Goal: Transaction & Acquisition: Purchase product/service

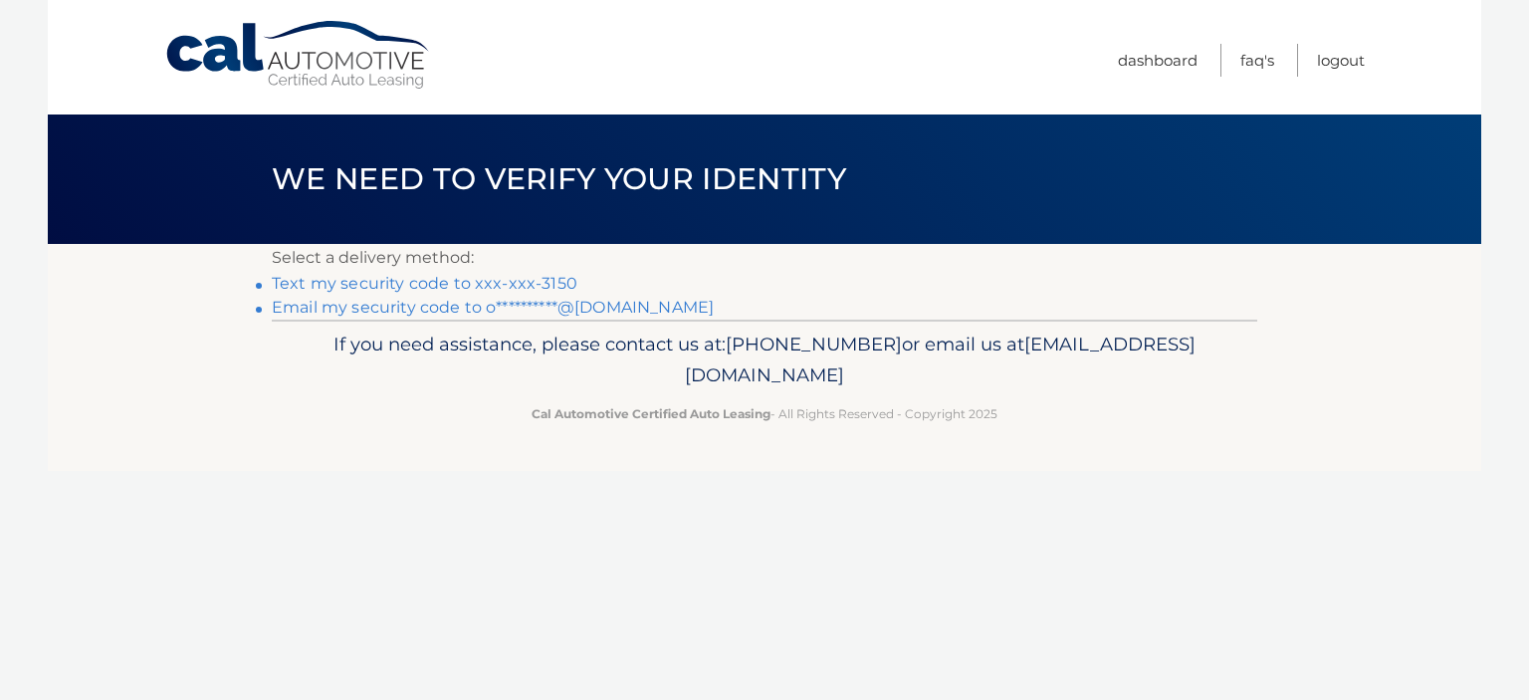
click at [409, 283] on link "Text my security code to xxx-xxx-3150" at bounding box center [425, 283] width 306 height 19
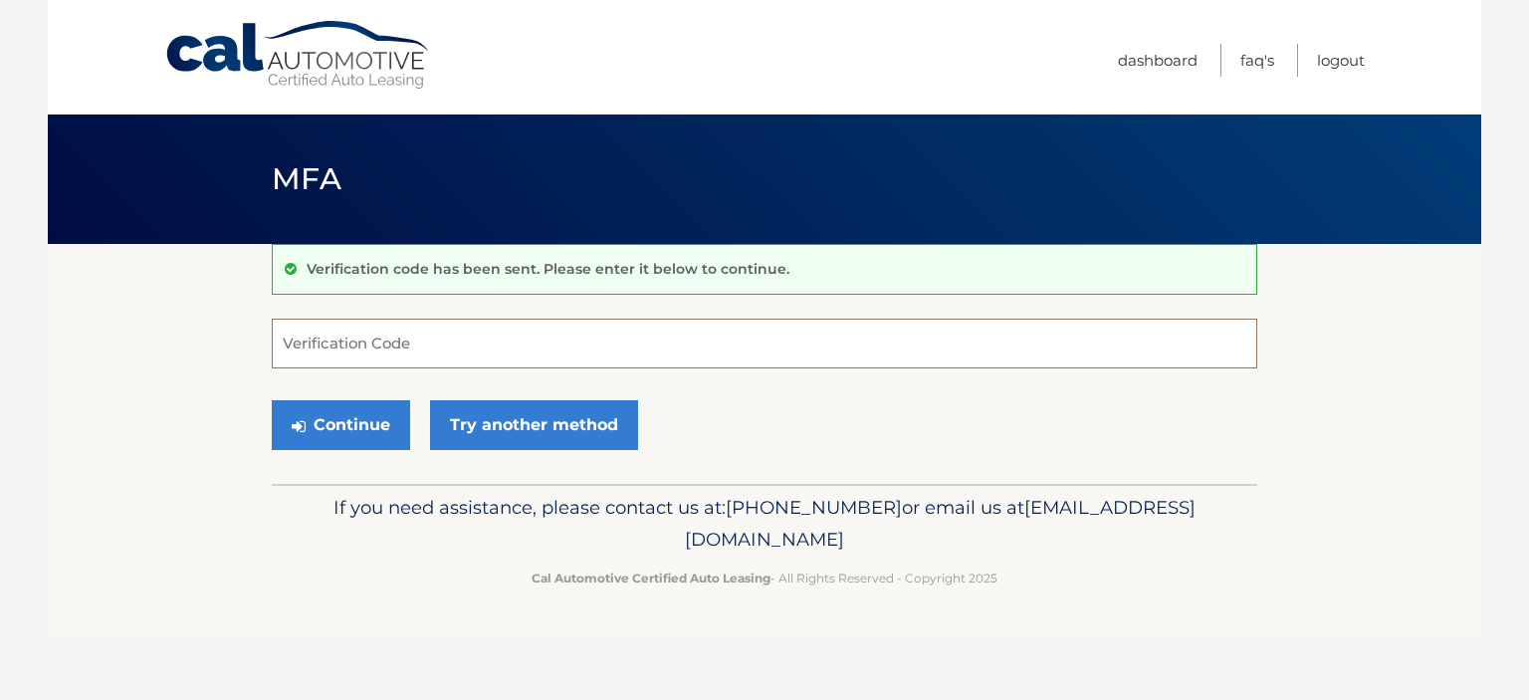
click at [336, 349] on input "Verification Code" at bounding box center [765, 344] width 986 height 50
type input "683557"
click at [341, 429] on button "Continue" at bounding box center [341, 425] width 138 height 50
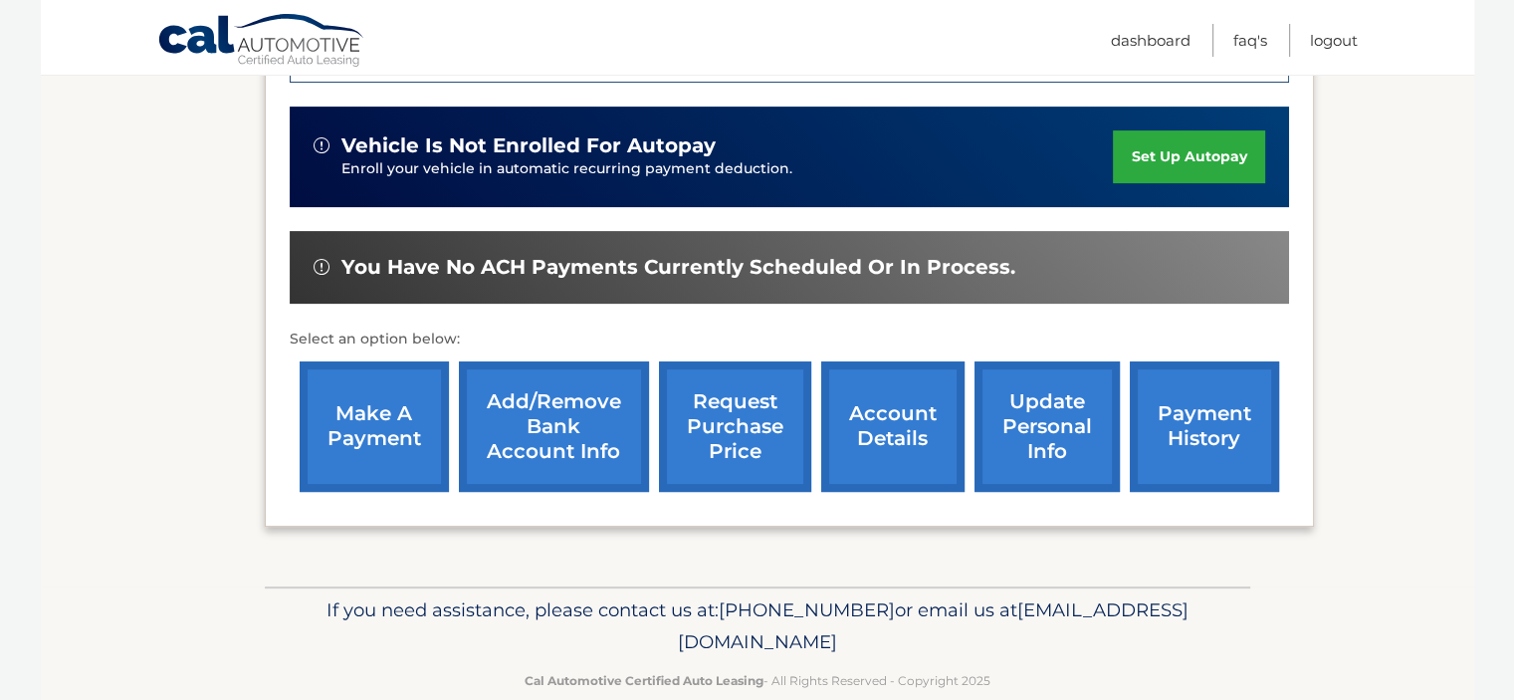
scroll to position [626, 0]
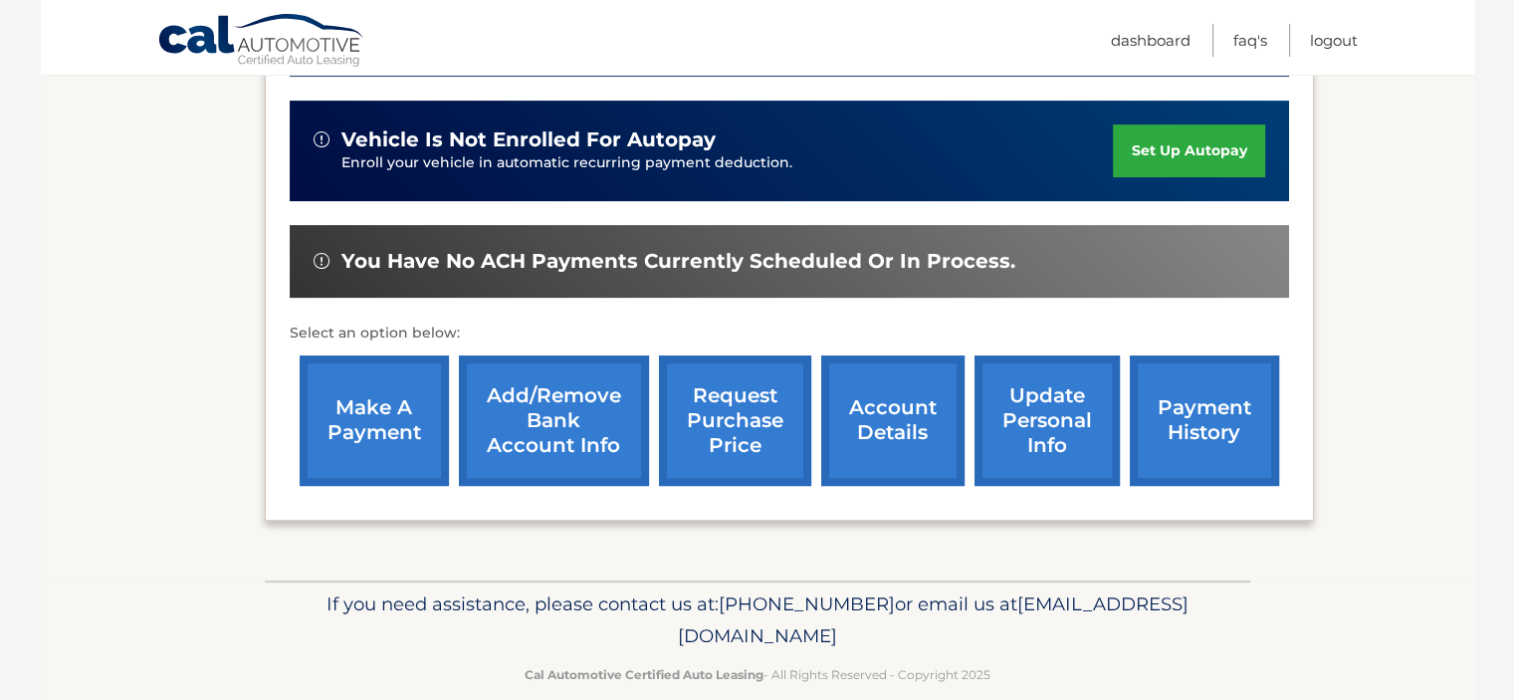
click at [370, 381] on link "make a payment" at bounding box center [374, 420] width 149 height 130
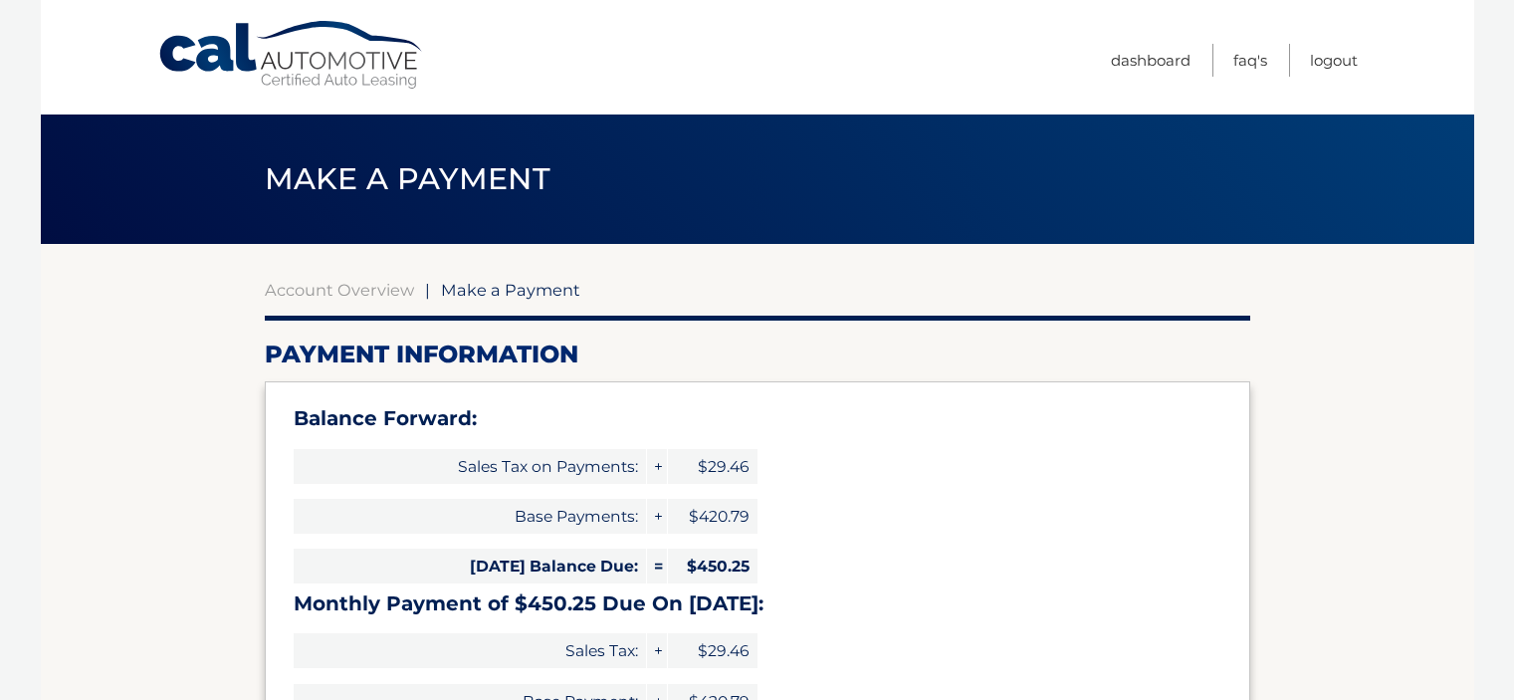
select select "MTU5MDRiNTMtOTBiYy00MDRmLWI4NGItMTgxNDZmZjU2OWEz"
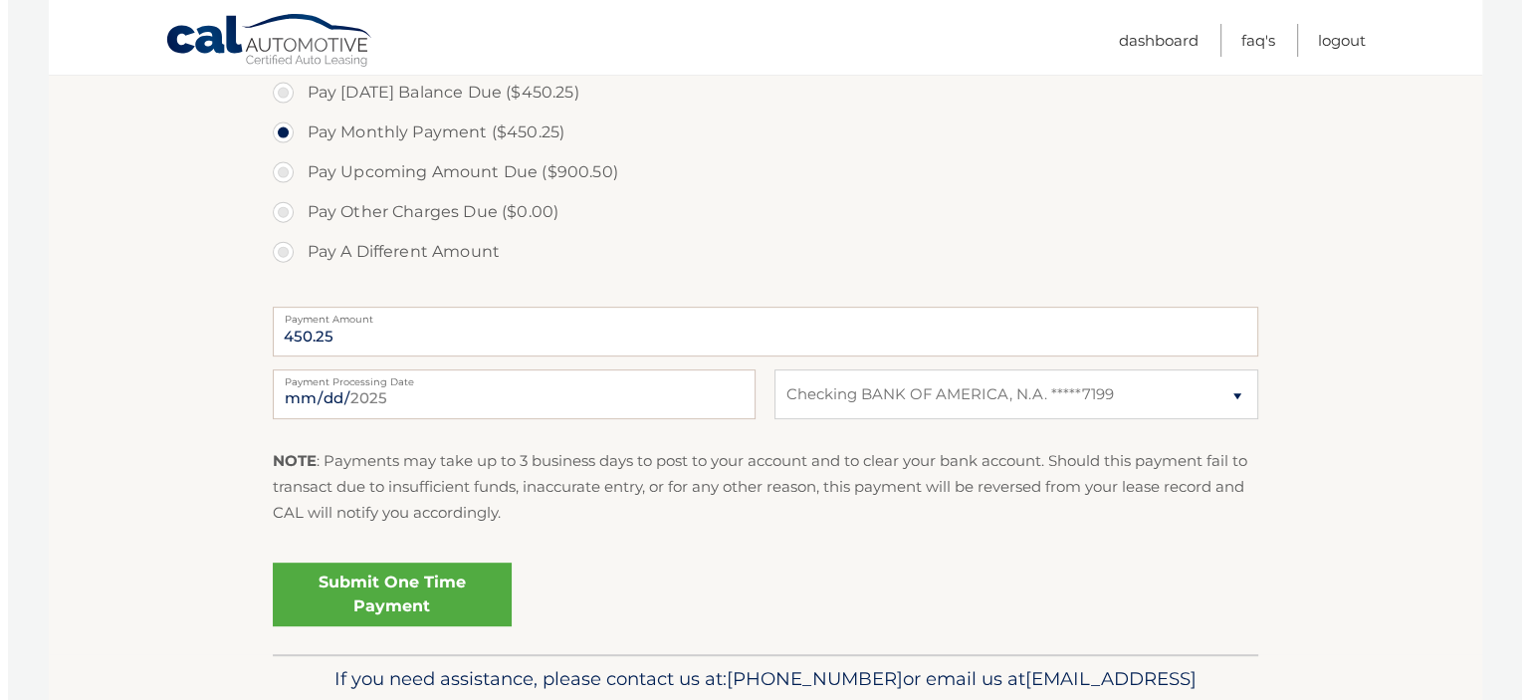
scroll to position [796, 0]
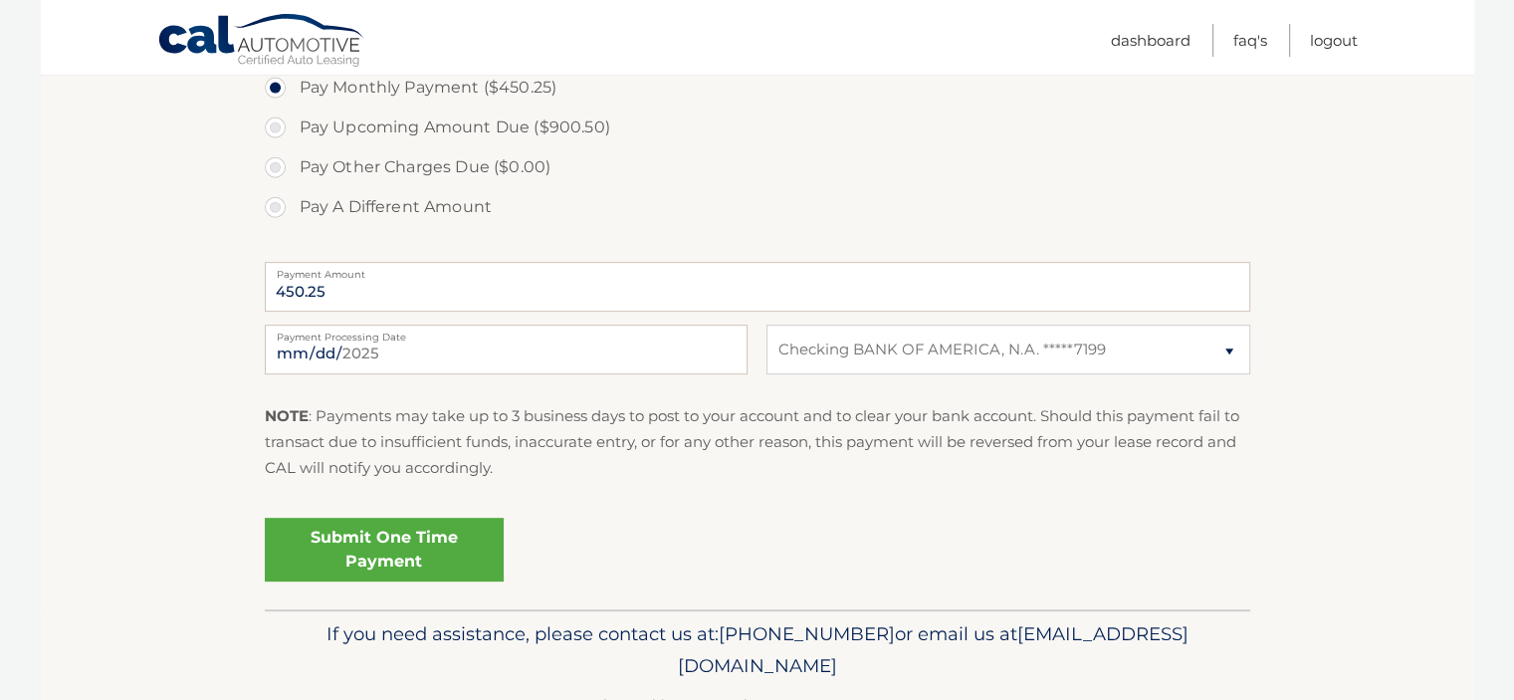
click at [395, 543] on link "Submit One Time Payment" at bounding box center [384, 550] width 239 height 64
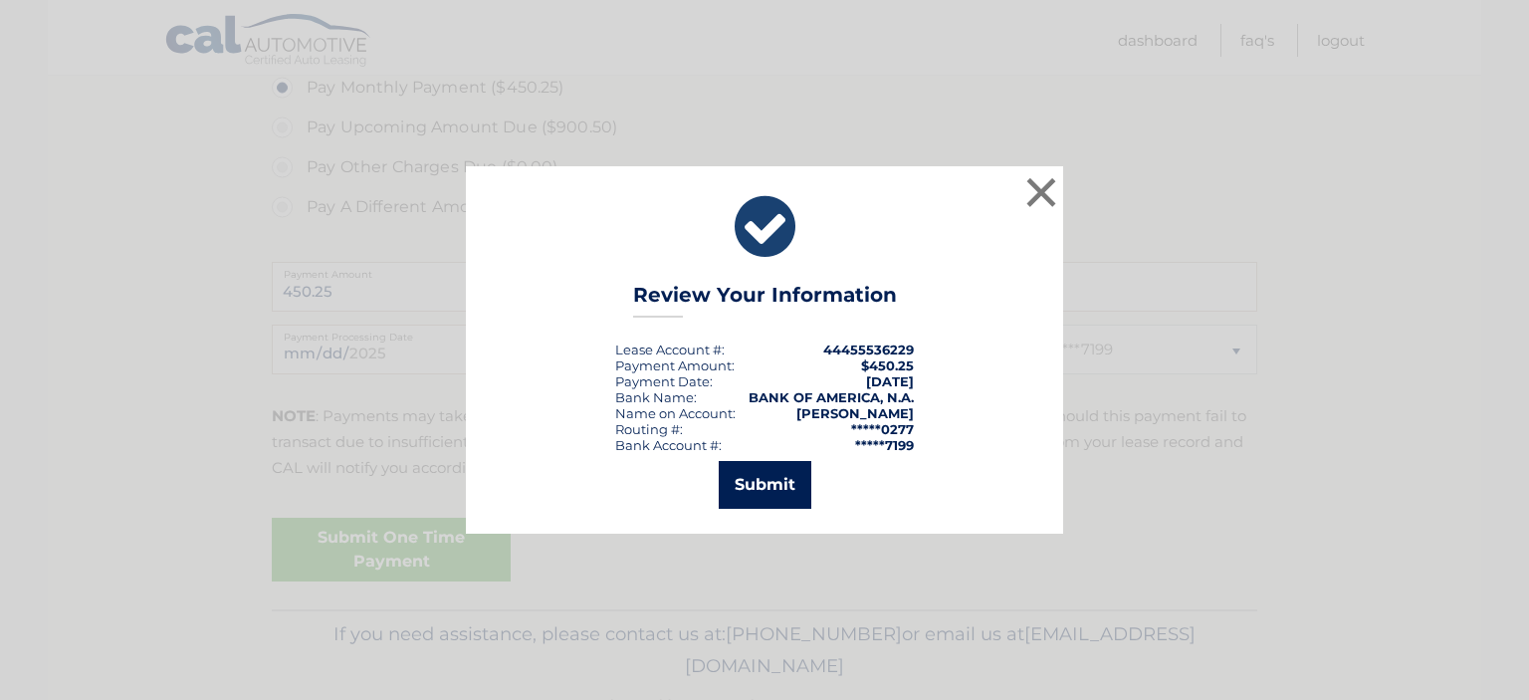
click at [761, 487] on button "Submit" at bounding box center [765, 485] width 93 height 48
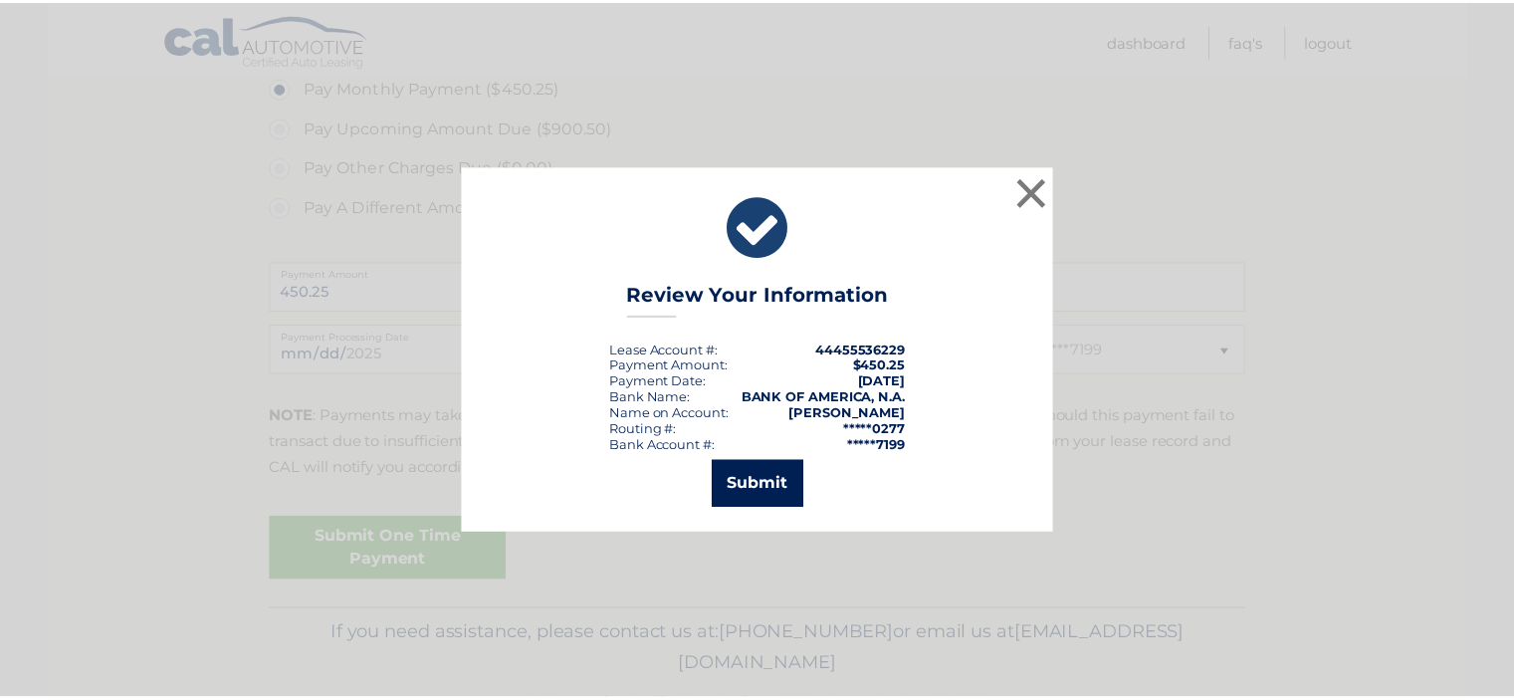
scroll to position [784, 0]
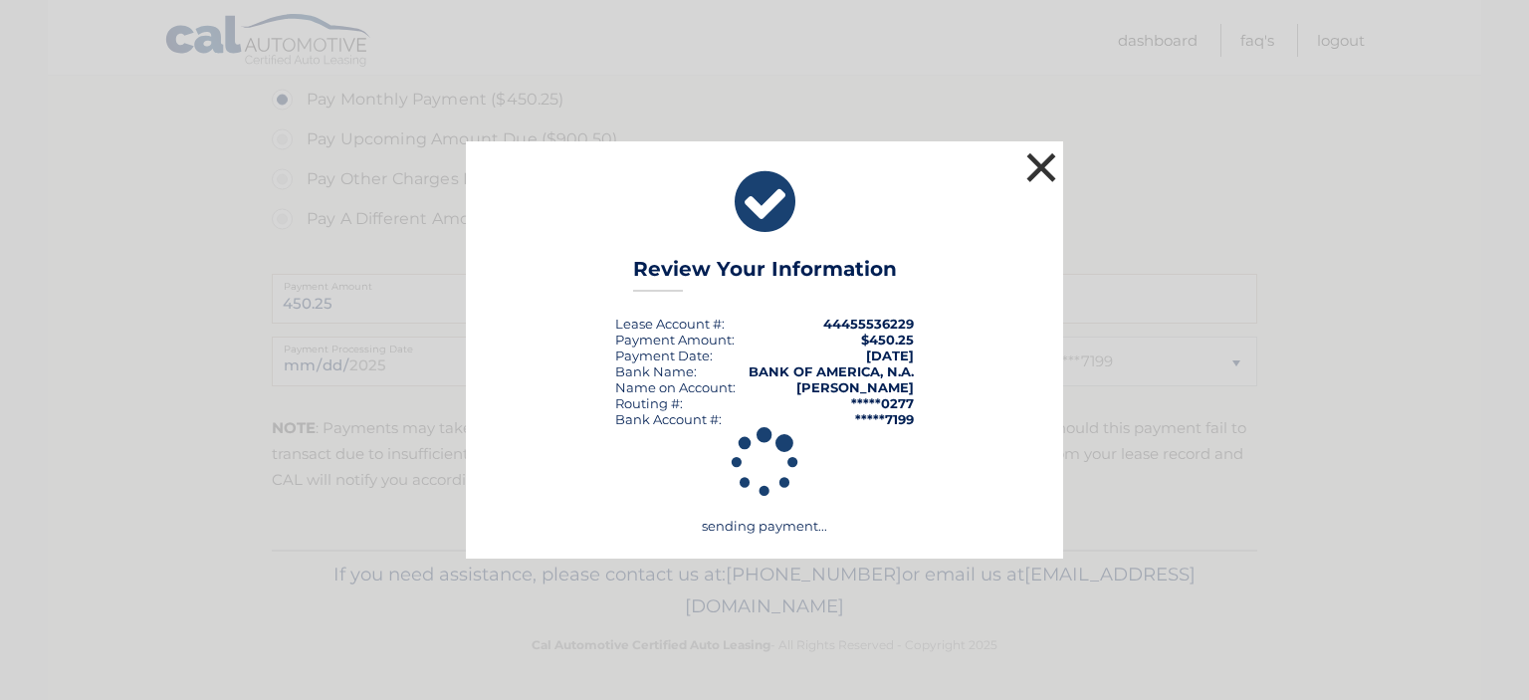
click at [1039, 164] on button "×" at bounding box center [1041, 167] width 40 height 40
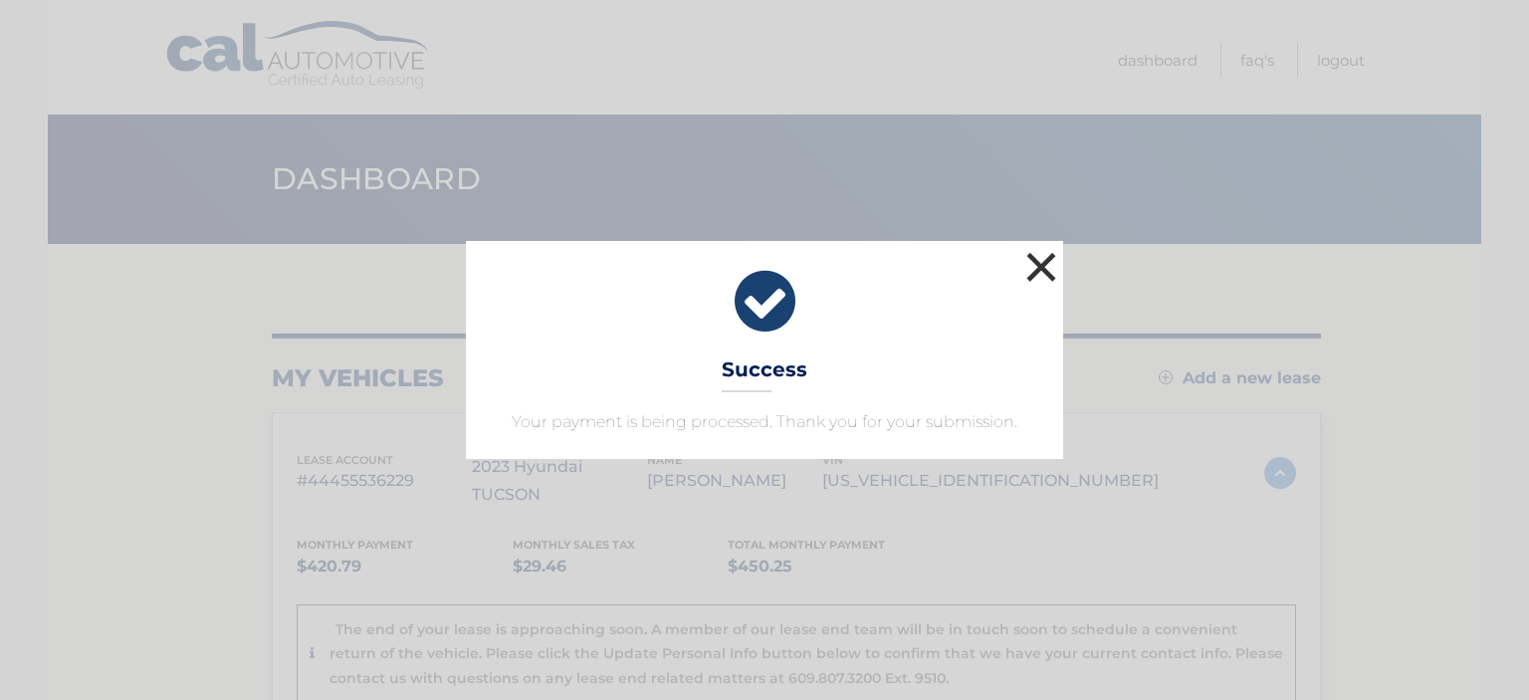
click at [1036, 261] on button "×" at bounding box center [1041, 267] width 40 height 40
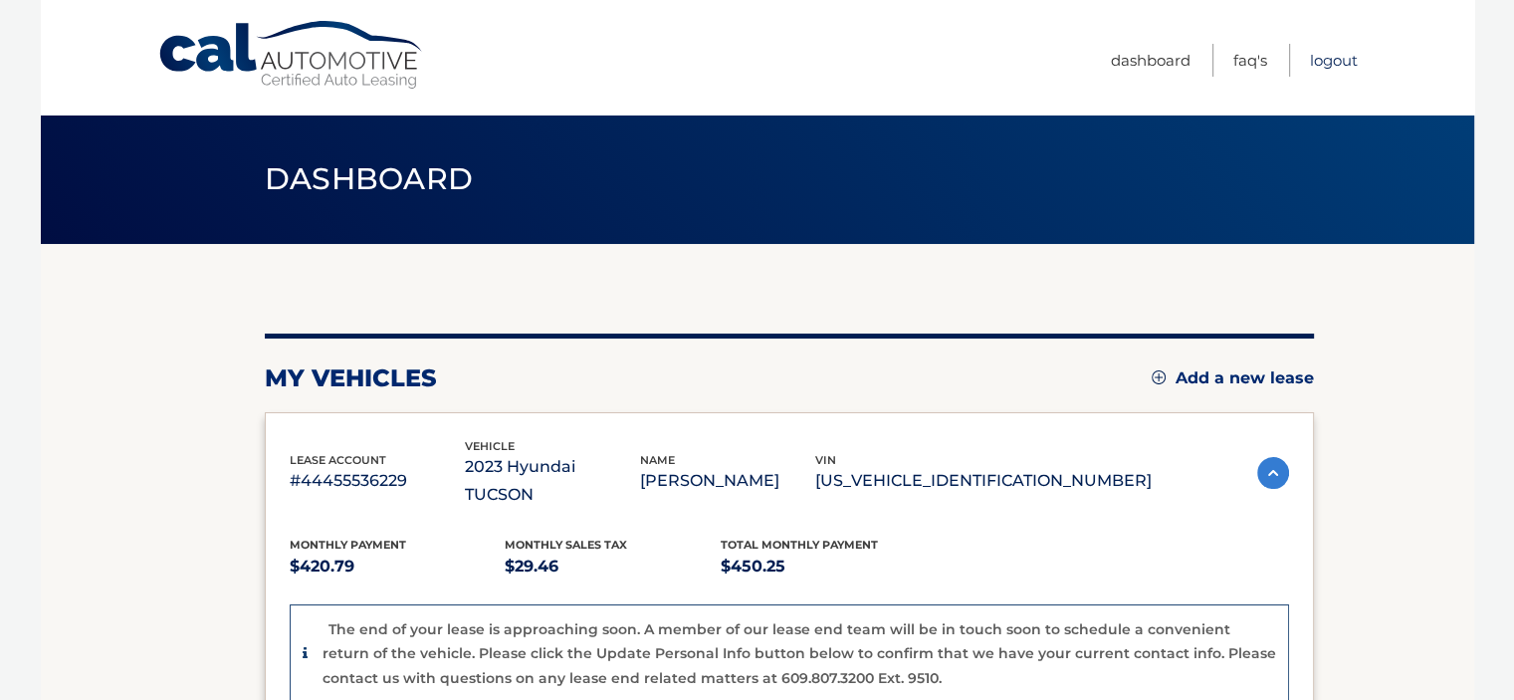
click at [1323, 59] on link "Logout" at bounding box center [1334, 60] width 48 height 33
